Goal: Communication & Community: Answer question/provide support

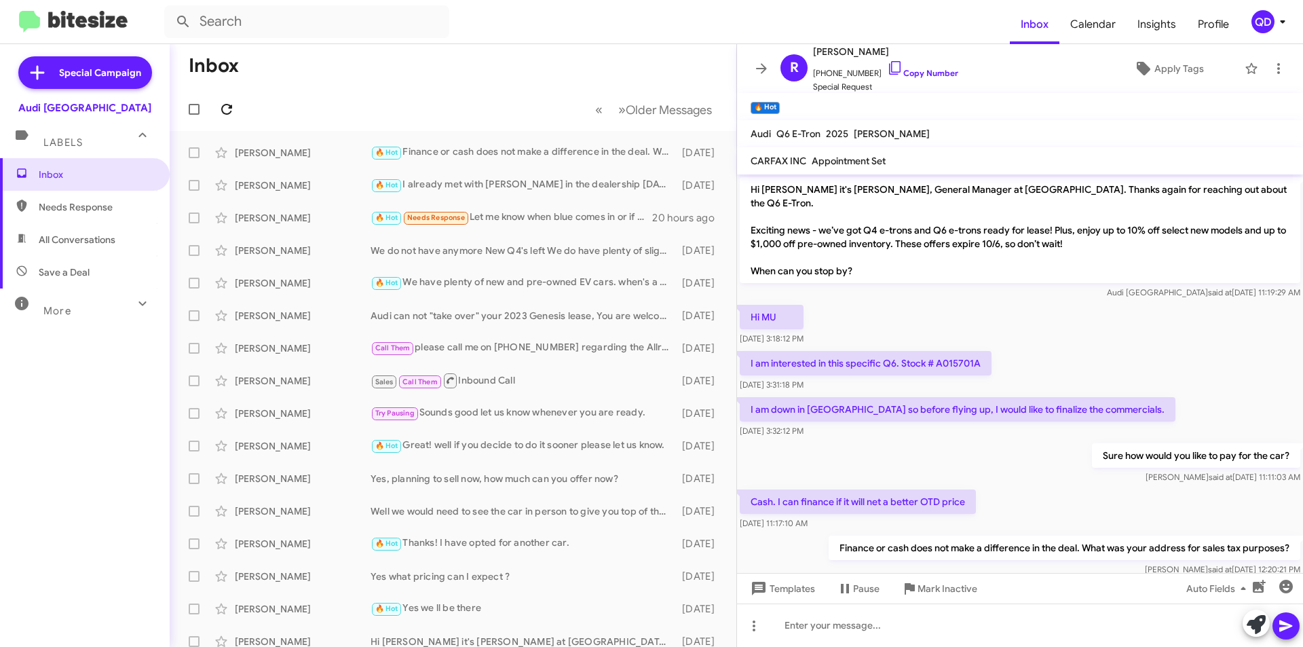
scroll to position [16, 0]
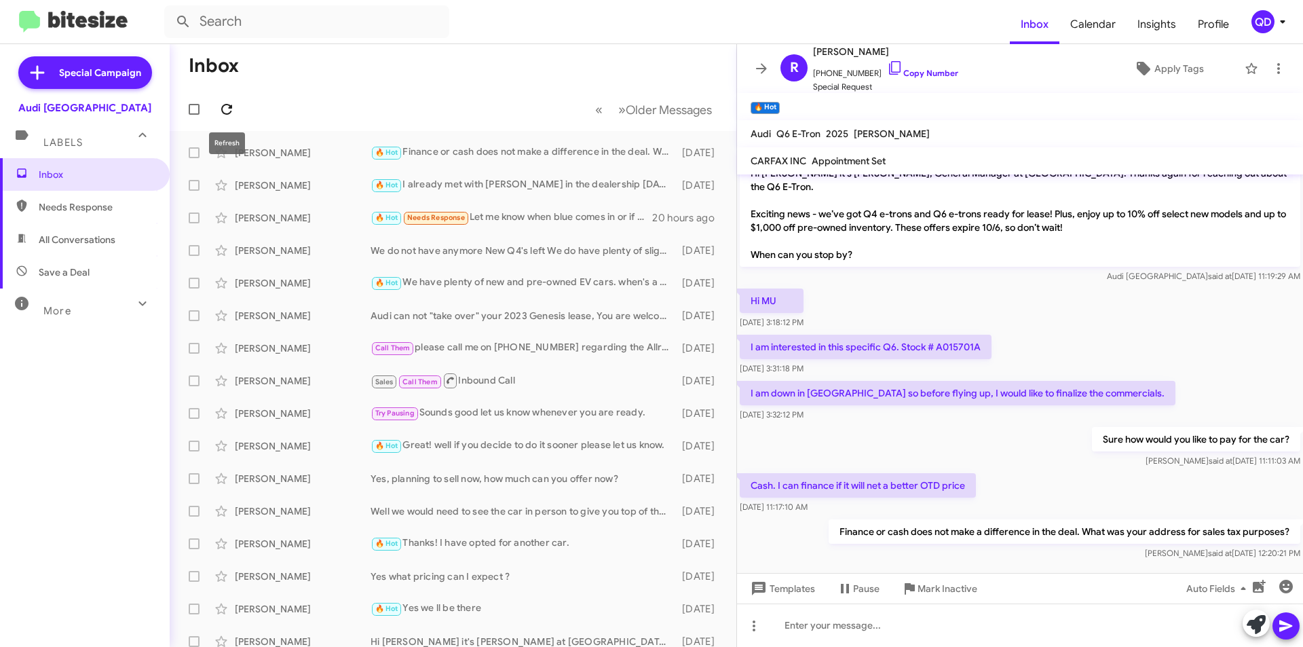
click at [226, 110] on icon at bounding box center [226, 109] width 16 height 16
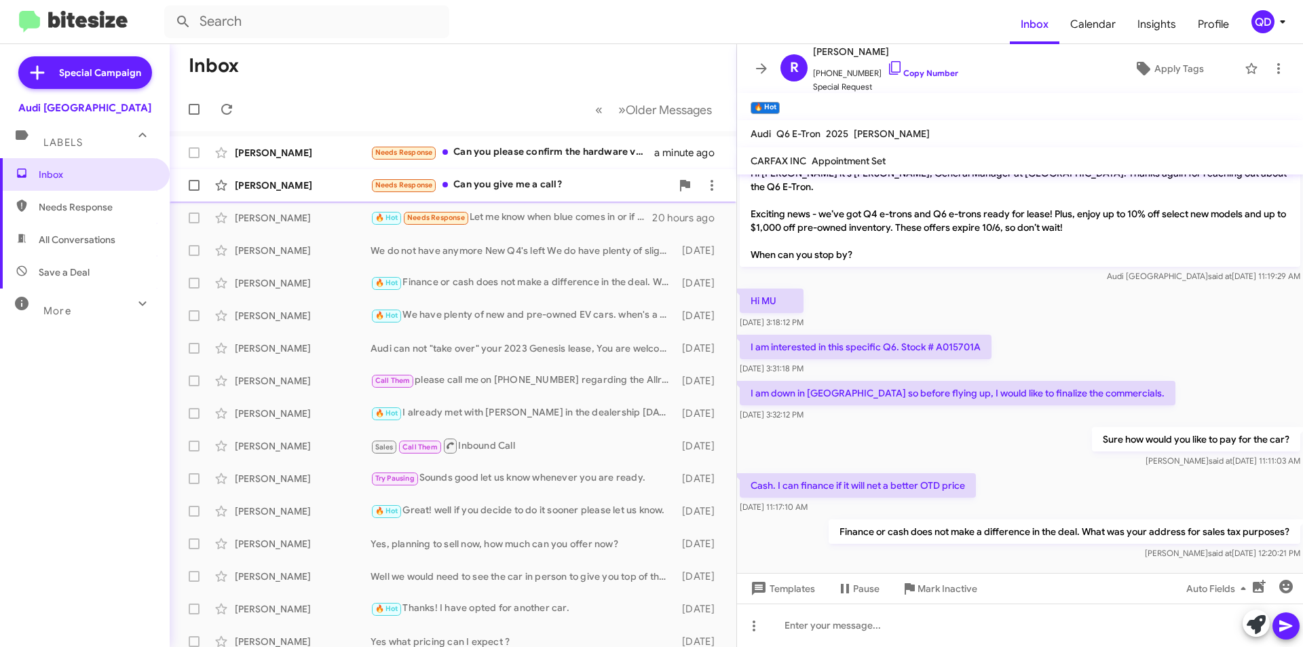
click at [522, 191] on div "Needs Response Can you give me a call?" at bounding box center [520, 185] width 301 height 16
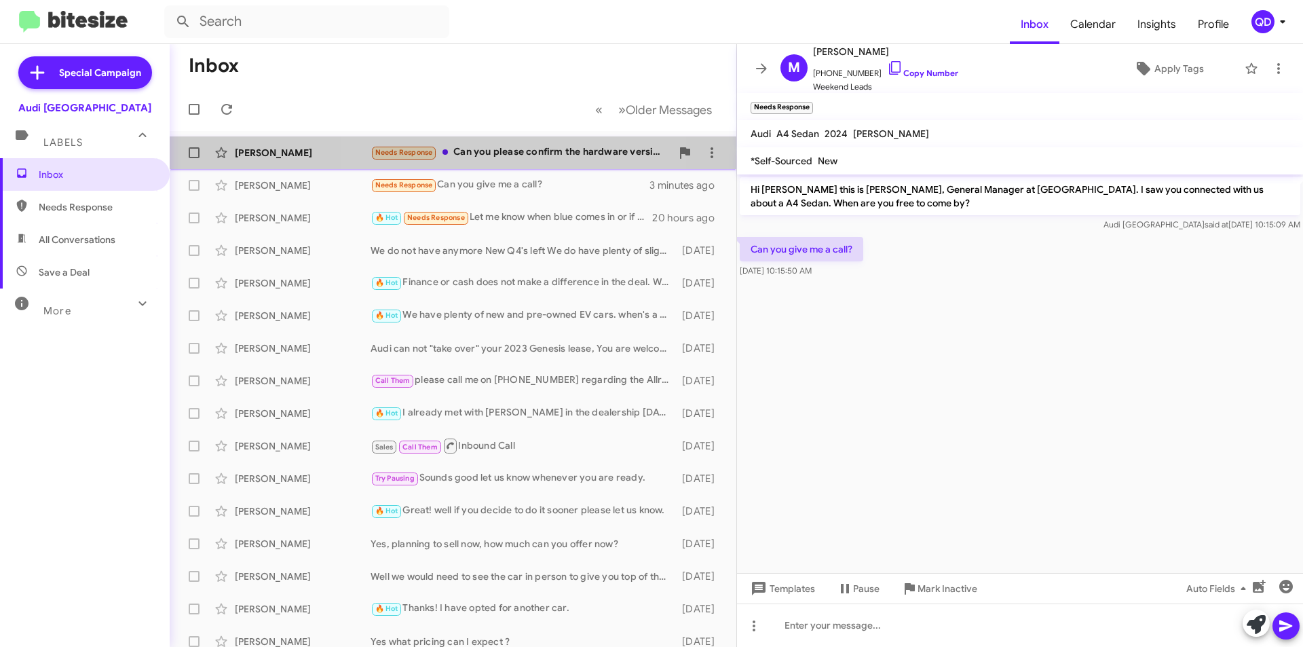
click at [512, 164] on div "[PERSON_NAME] Needs Response Can you please confirm the hardware version of thi…" at bounding box center [452, 152] width 545 height 27
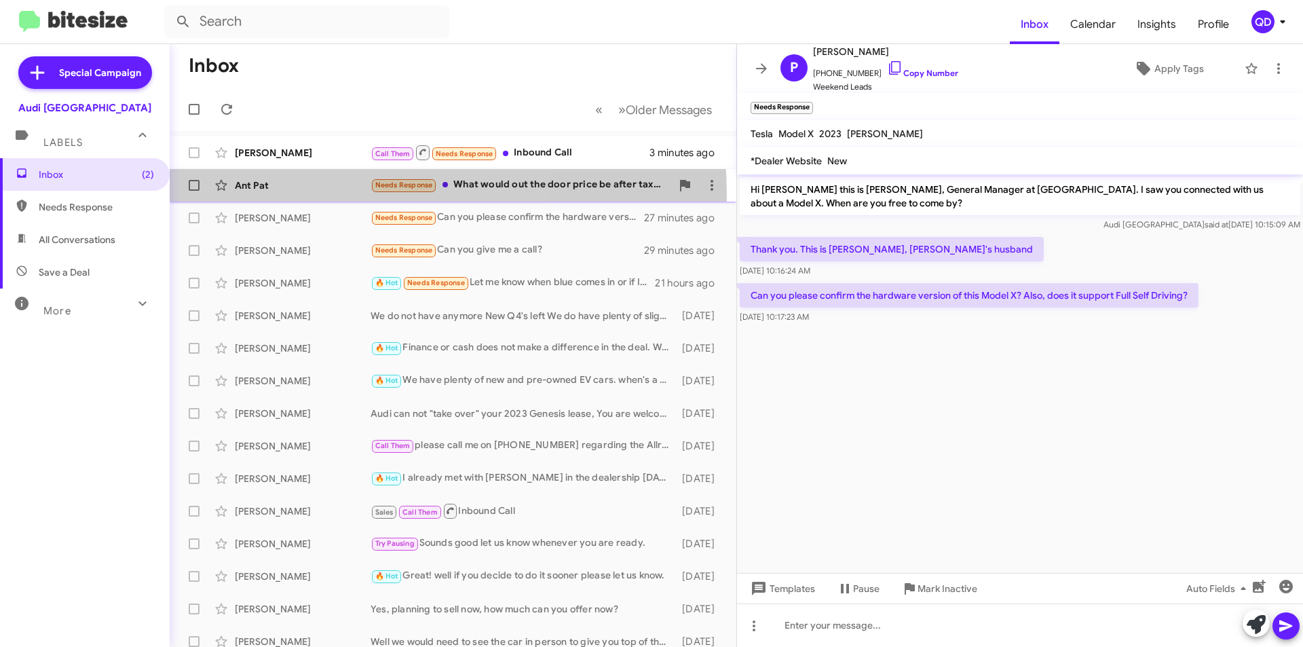
click at [293, 196] on div "Ant Pat Needs Response What would out the door price be after taxes/reg/fees to…" at bounding box center [452, 185] width 545 height 27
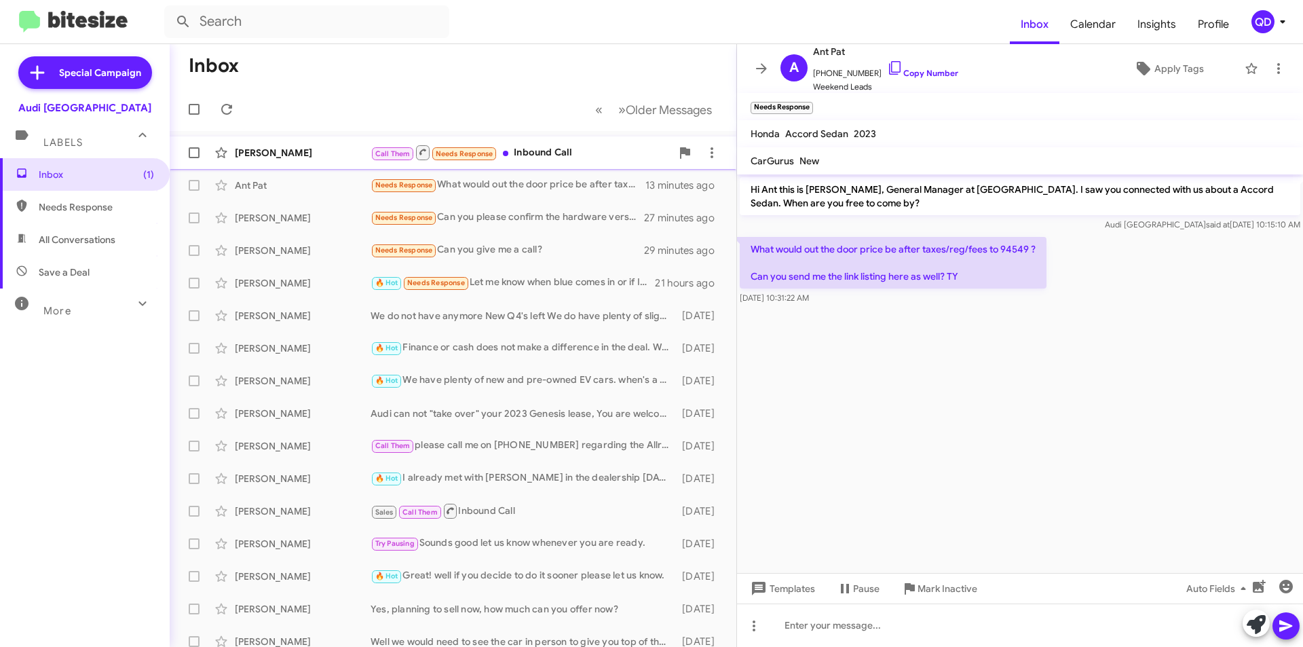
click at [342, 154] on div "[PERSON_NAME]" at bounding box center [303, 153] width 136 height 14
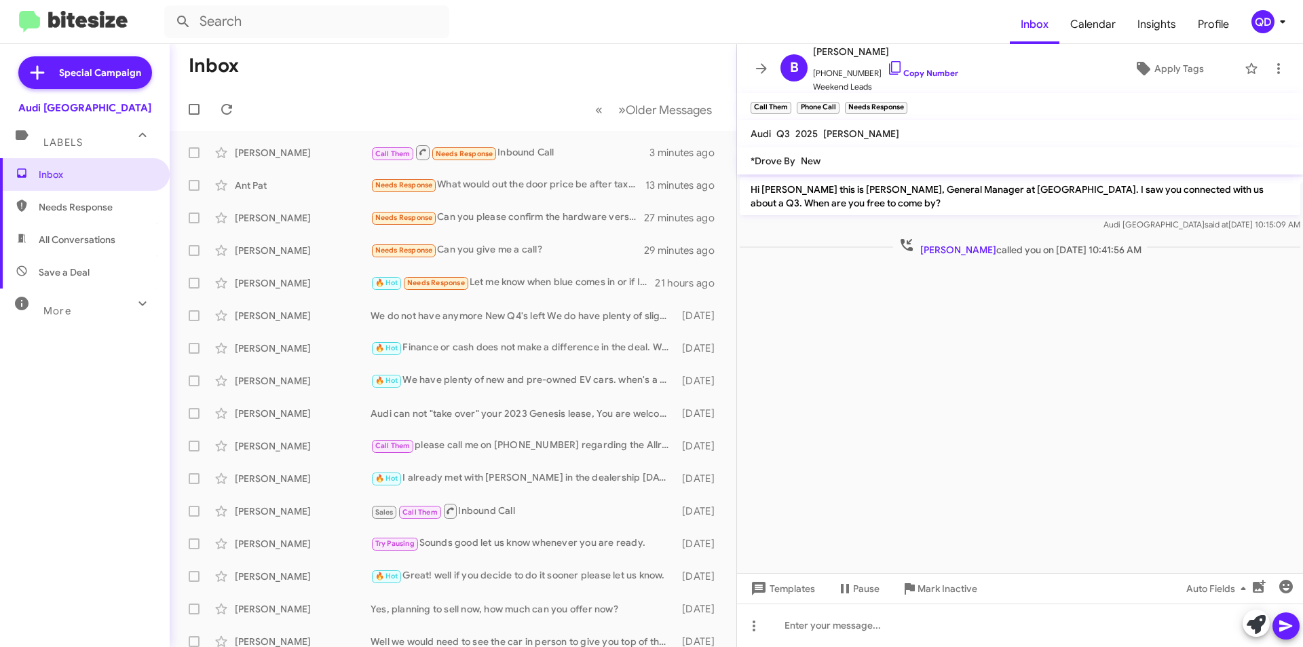
click at [1077, 391] on cdk-virtual-scroll-viewport "Hi [PERSON_NAME] this is [PERSON_NAME], General Manager at [GEOGRAPHIC_DATA]. I…" at bounding box center [1020, 373] width 566 height 398
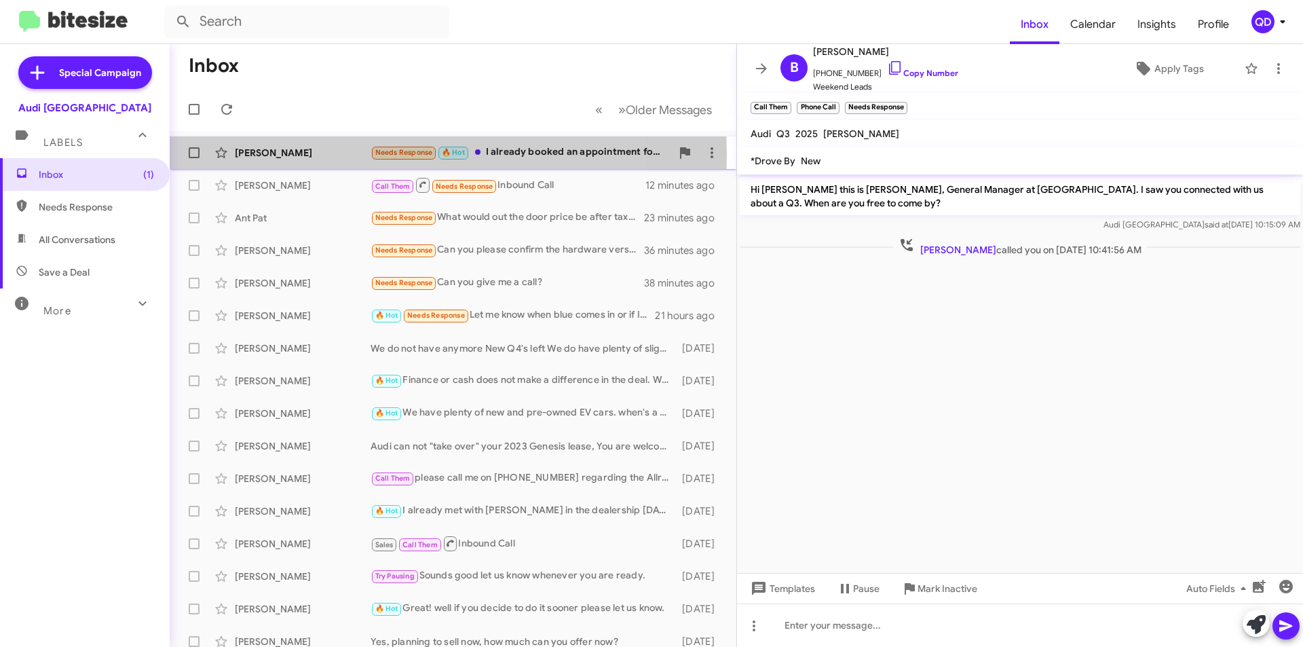
click at [341, 153] on div "[PERSON_NAME]" at bounding box center [303, 153] width 136 height 14
